Goal: Information Seeking & Learning: Check status

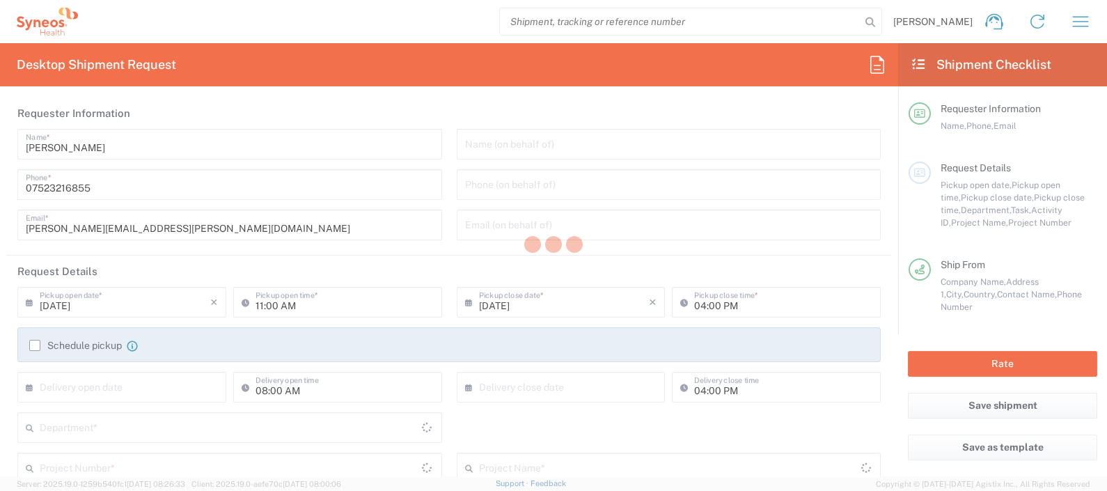
type input "8350"
type input "England"
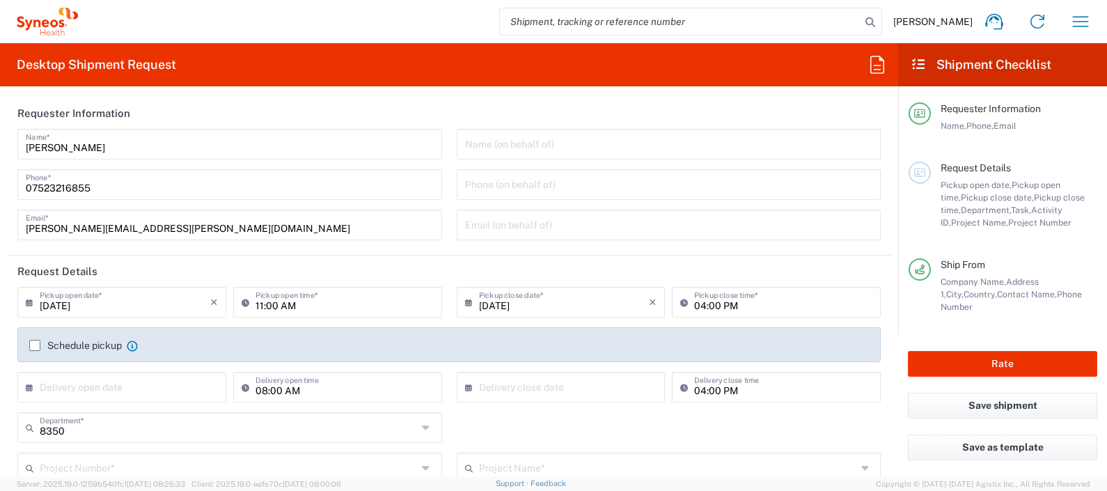
type input "United Kingdom"
type input "Syneos Health UK Limited"
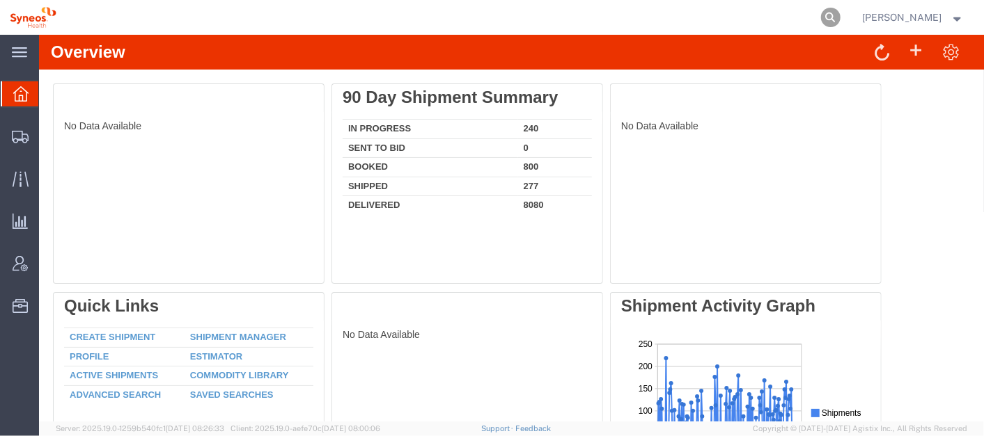
click at [840, 15] on icon at bounding box center [830, 17] width 19 height 19
paste input "54106287"
type input "54106287"
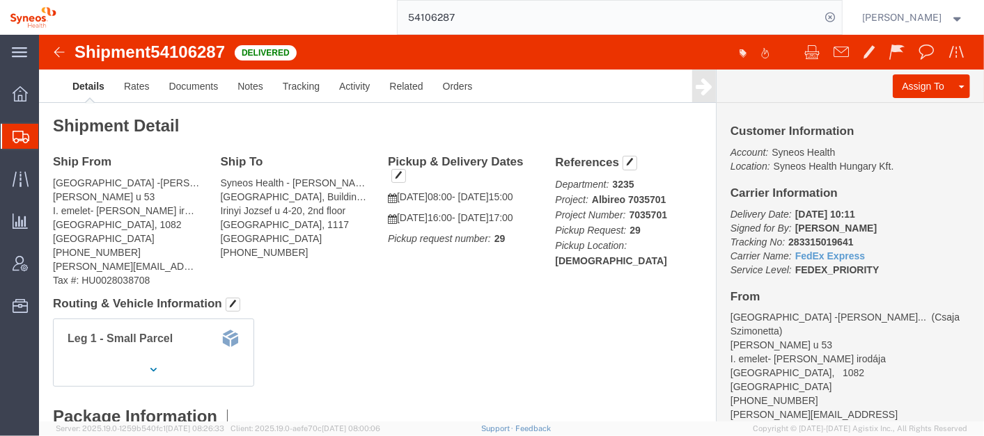
click link "Details"
click div "Ship From [GEOGRAPHIC_DATA] -[PERSON_NAME] [PERSON_NAME] ([PERSON_NAME]) Bókay …"
click link "Activity"
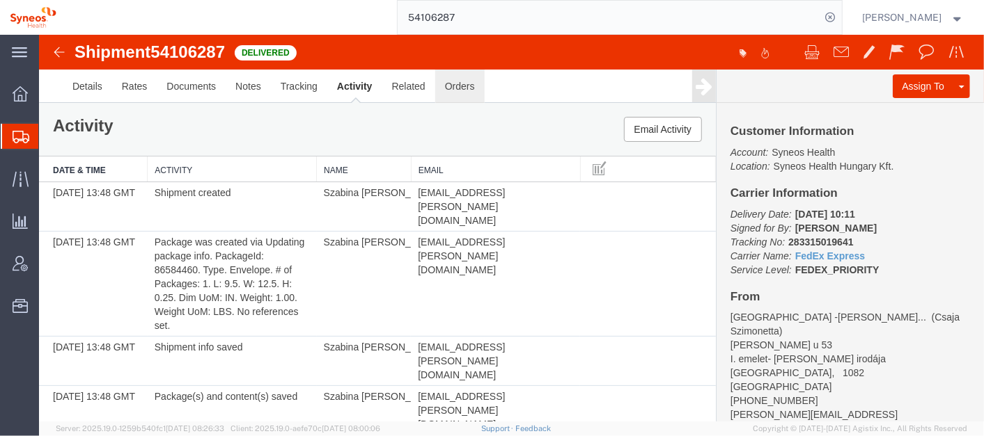
click at [460, 84] on link "Orders" at bounding box center [458, 85] width 49 height 33
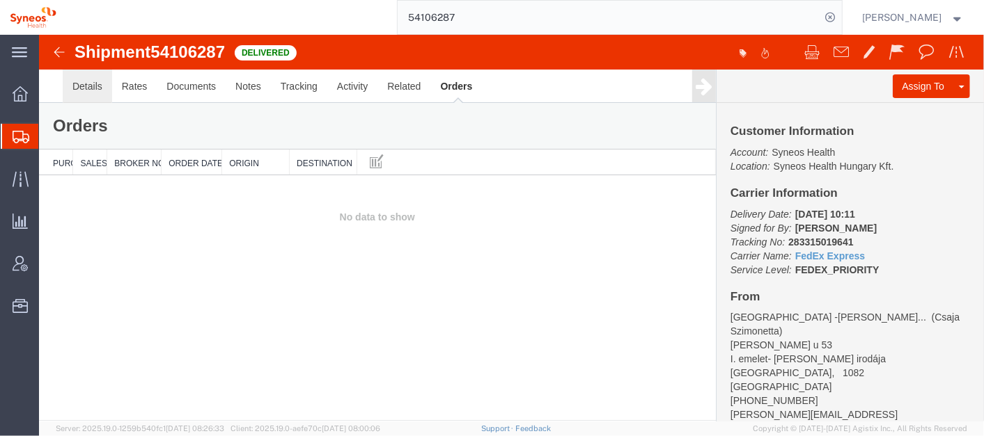
click at [79, 88] on link "Details" at bounding box center [86, 85] width 49 height 33
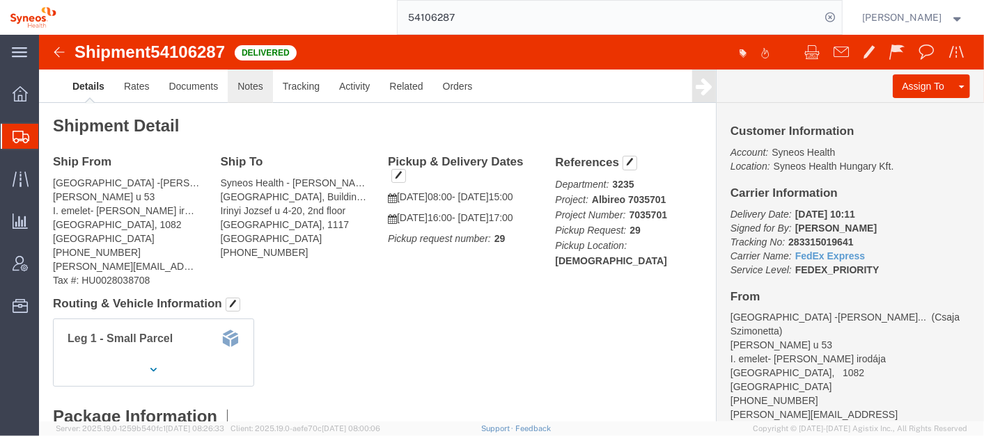
click link "Notes"
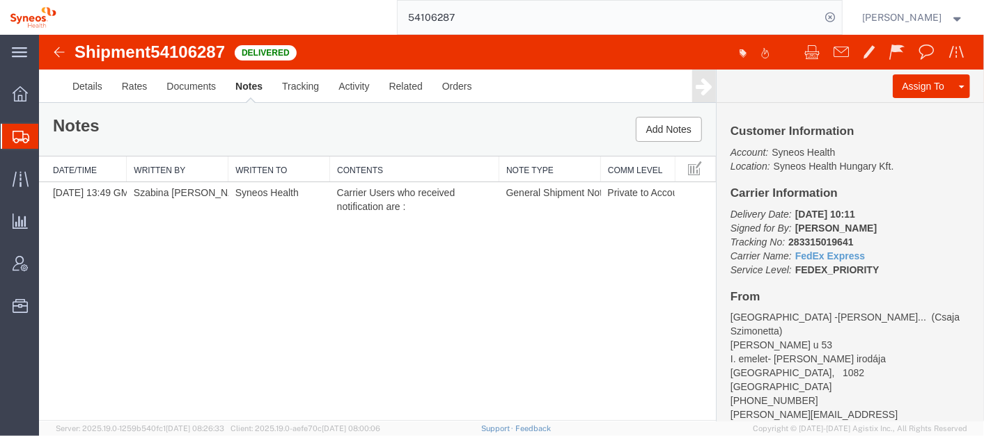
click at [384, 274] on div "Shipment 54106287 1 of 1 Delivered Details Rates Documents Notes Tracking Activ…" at bounding box center [510, 227] width 945 height 386
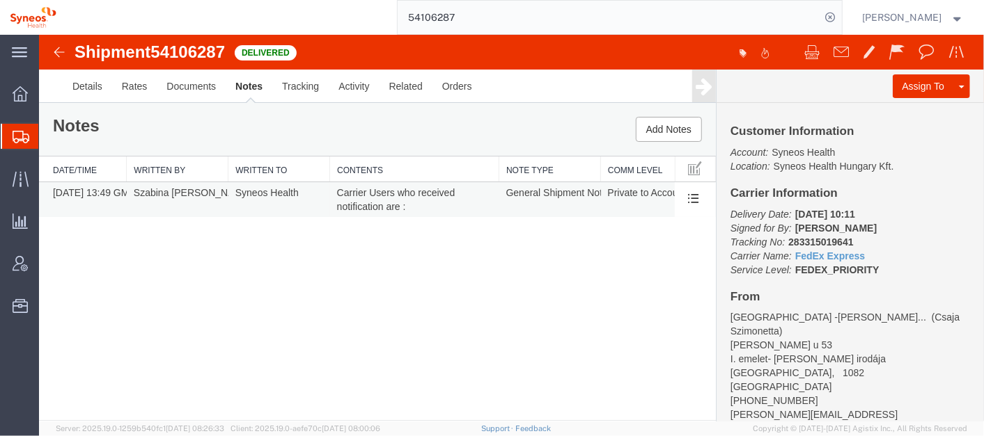
click at [150, 190] on td "Szabina Toth" at bounding box center [177, 200] width 102 height 36
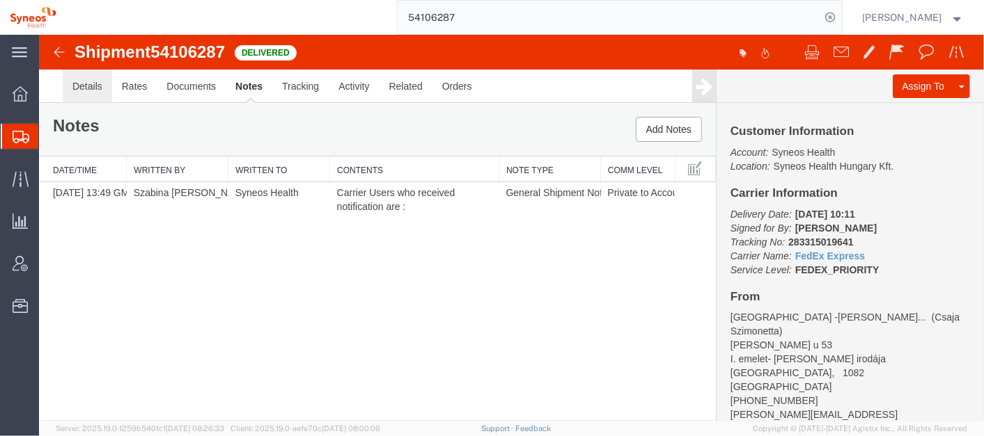
click at [95, 83] on link "Details" at bounding box center [86, 85] width 49 height 33
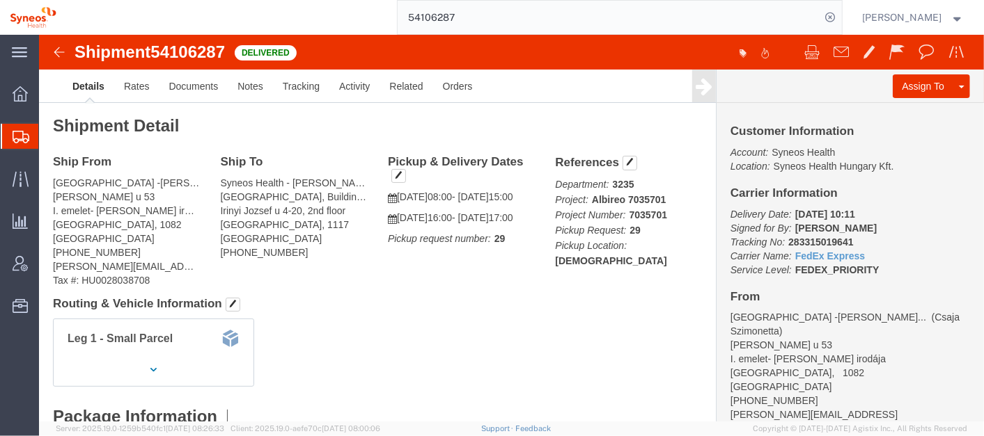
click h4 "References"
click span "button"
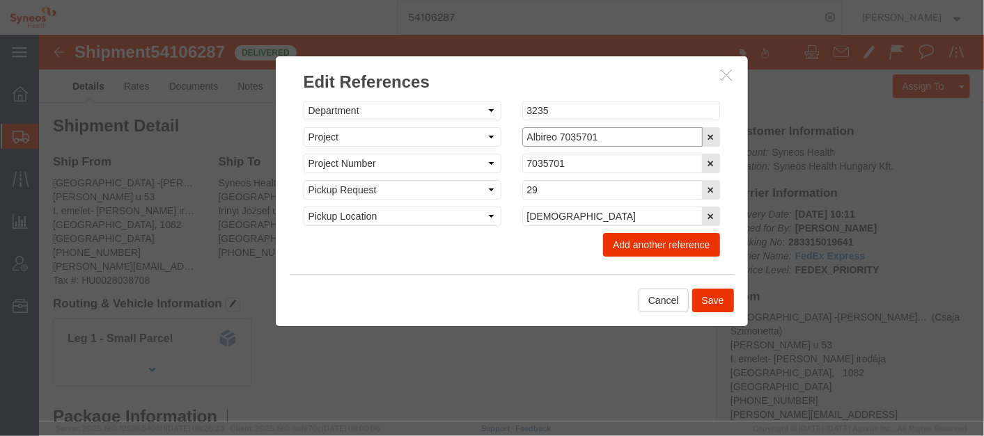
drag, startPoint x: 586, startPoint y: 96, endPoint x: 448, endPoint y: 93, distance: 138.6
click div "Select Account Type Activity ID Airline Appointment Number ASN Batch Request # …"
click icon "button"
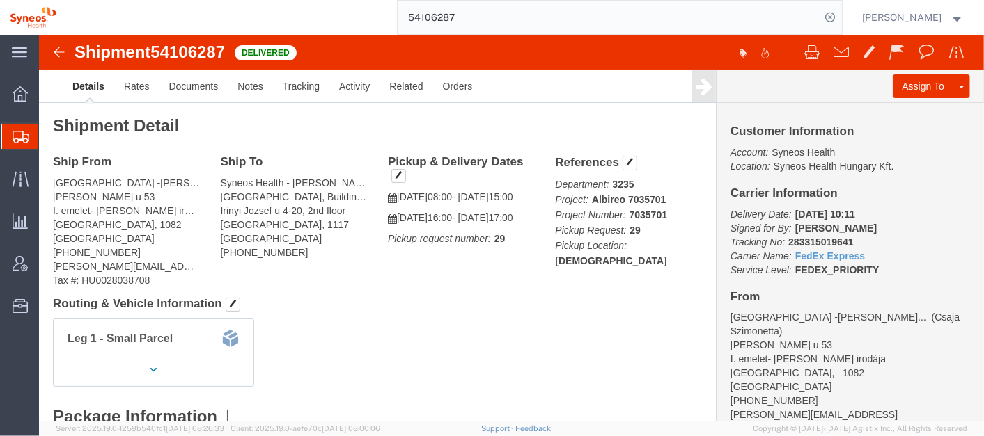
click b "283315019641"
copy b "283315019641"
click at [48, 262] on span "Account Admin" at bounding box center [43, 264] width 10 height 28
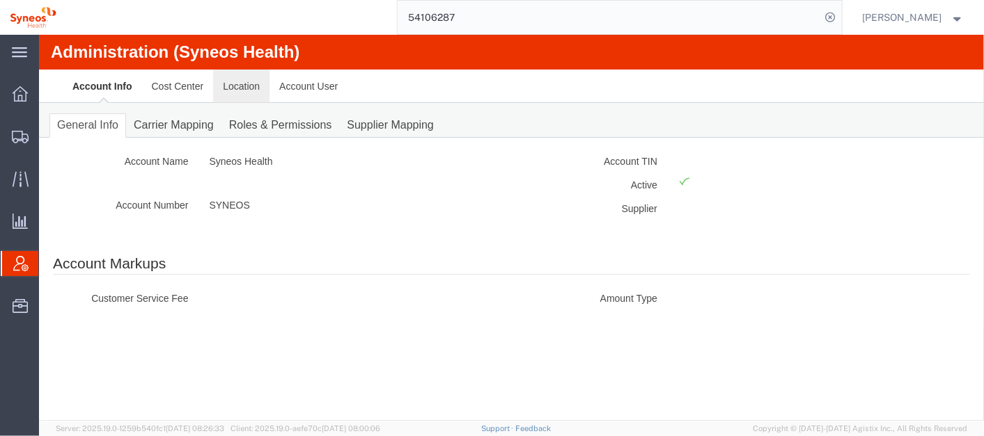
click at [232, 81] on link "Location" at bounding box center [240, 85] width 56 height 33
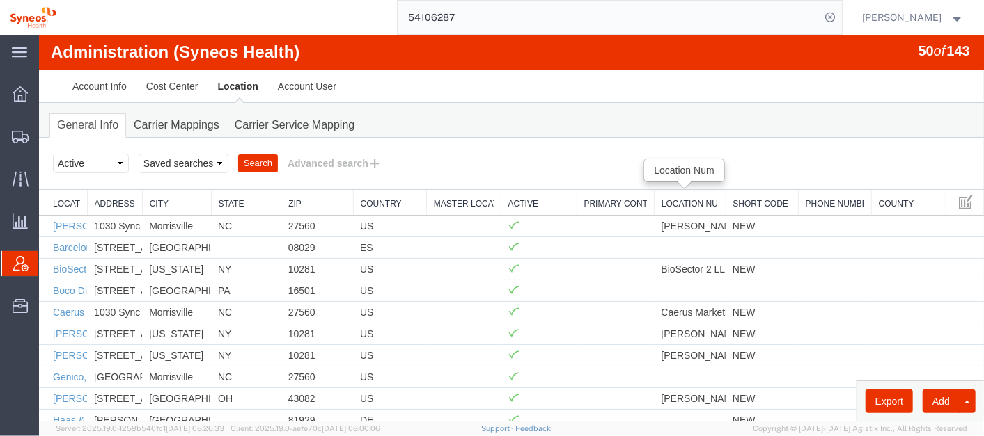
click at [675, 198] on link "Location Num" at bounding box center [689, 204] width 57 height 12
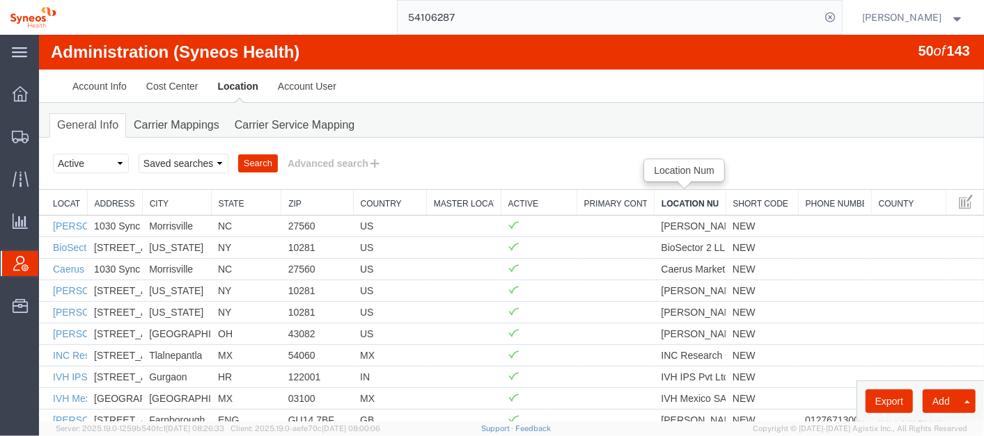
click at [675, 198] on link "Location Num" at bounding box center [689, 204] width 57 height 12
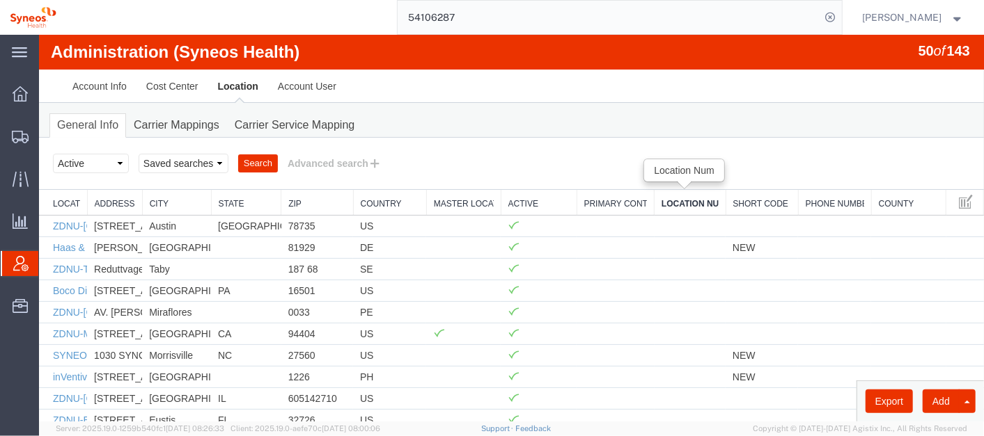
click at [675, 198] on link "Location Num" at bounding box center [689, 204] width 57 height 12
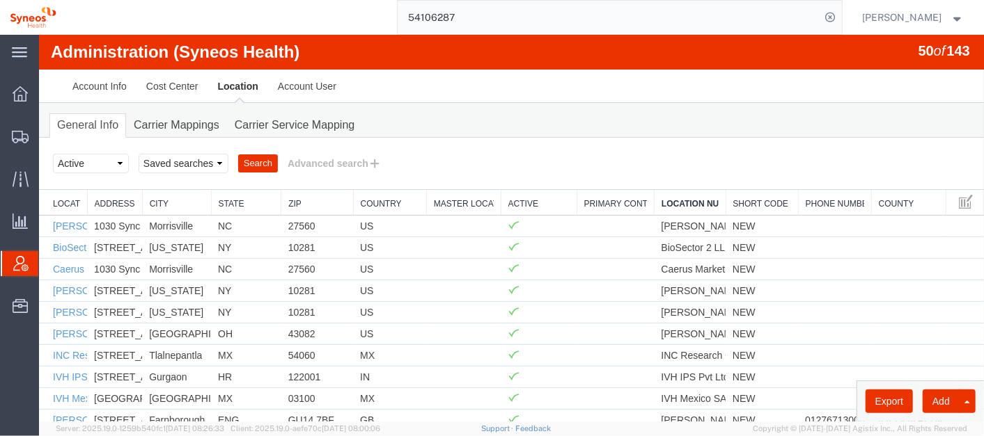
drag, startPoint x: 980, startPoint y: 120, endPoint x: 1021, endPoint y: 56, distance: 76.1
click at [307, 159] on button "Advanced search" at bounding box center [333, 163] width 113 height 24
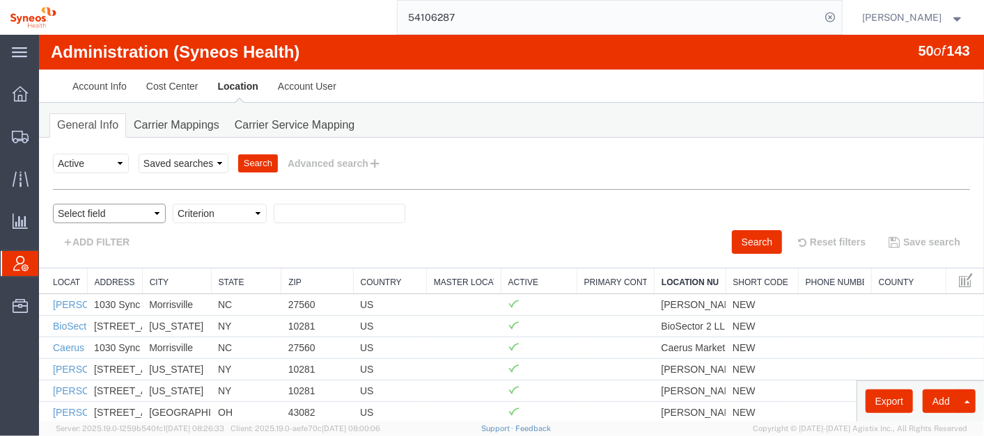
click at [133, 209] on select "Select field Address City Country County Location Name Location Num Master Loca…" at bounding box center [108, 212] width 113 height 19
select select "country"
click at [52, 203] on select "Select field Address City Country County Location Name Location Num Master Loca…" at bounding box center [108, 212] width 113 height 19
select select
click at [226, 214] on select "Criterion in not in" at bounding box center [219, 212] width 94 height 19
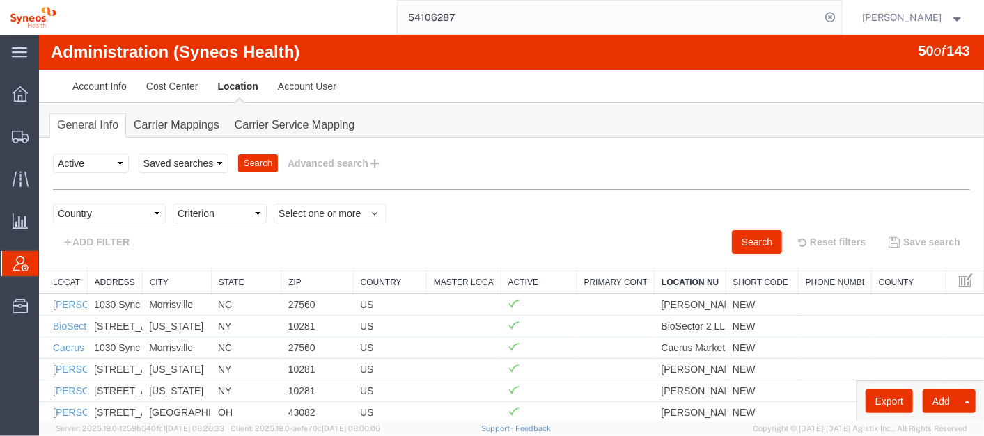
select select "in"
click at [172, 203] on select "Criterion in not in" at bounding box center [219, 212] width 94 height 19
click at [340, 207] on span "Select one or more" at bounding box center [329, 213] width 103 height 14
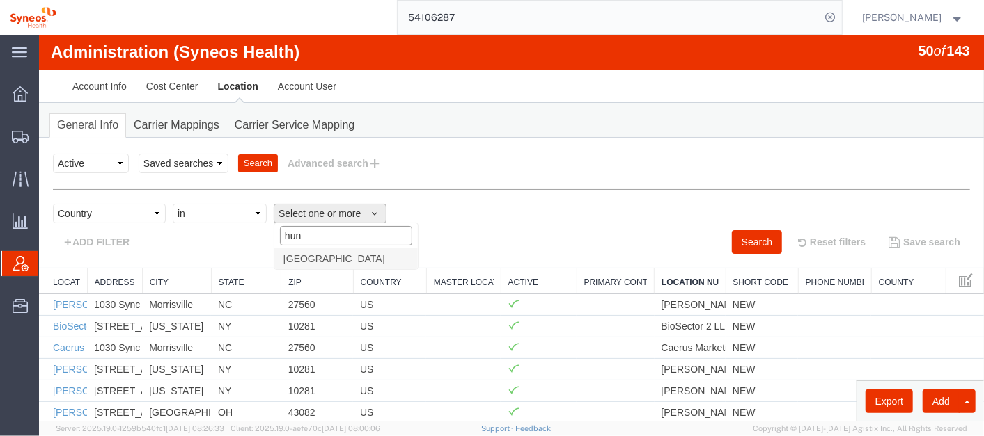
type input "hung"
click at [309, 258] on span "Hungary" at bounding box center [334, 258] width 102 height 13
select select "HU"
click at [735, 239] on button "Search" at bounding box center [756, 242] width 50 height 24
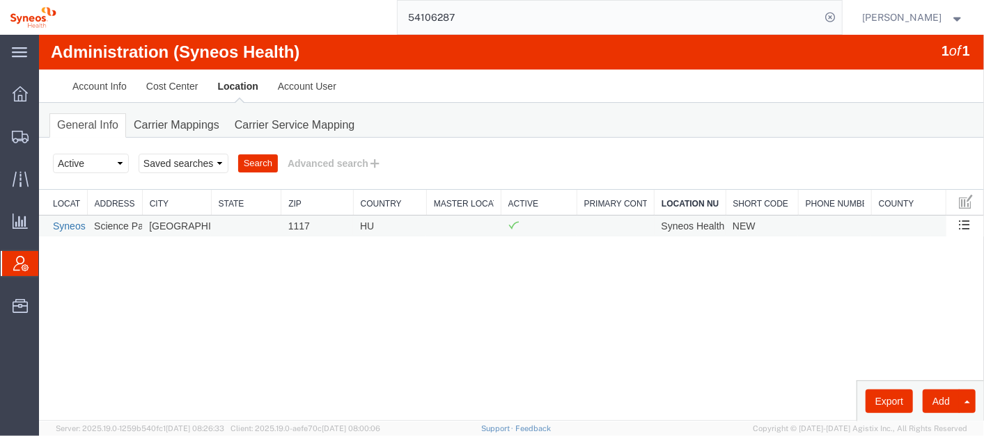
click at [65, 223] on link "Syneos Health Hungary Kft." at bounding box center [112, 225] width 120 height 11
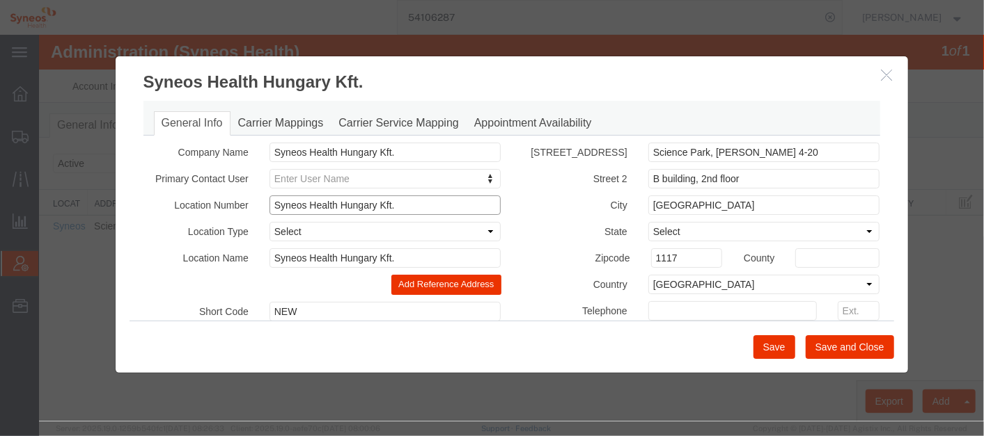
click at [340, 205] on input "Syneos Health Hungary Kft." at bounding box center [385, 204] width 232 height 19
